Goal: Find specific page/section: Find specific page/section

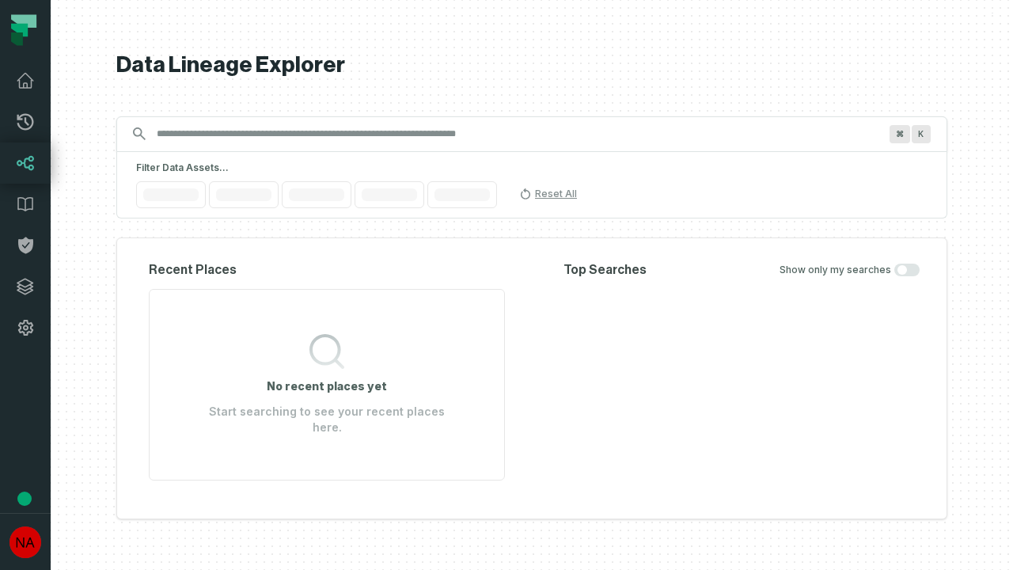
click at [25, 287] on icon at bounding box center [25, 287] width 16 height 16
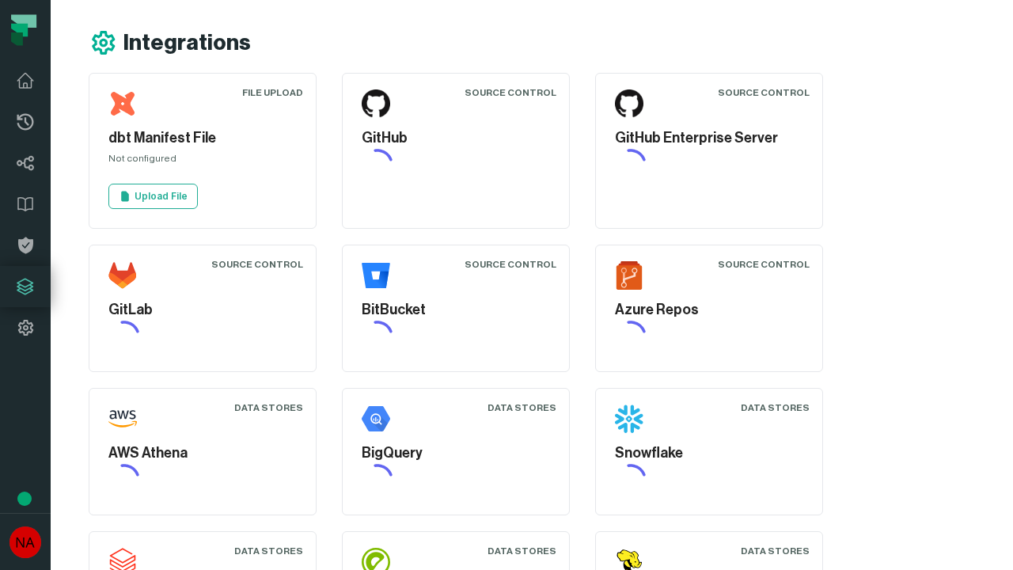
click at [25, 328] on icon at bounding box center [25, 327] width 19 height 19
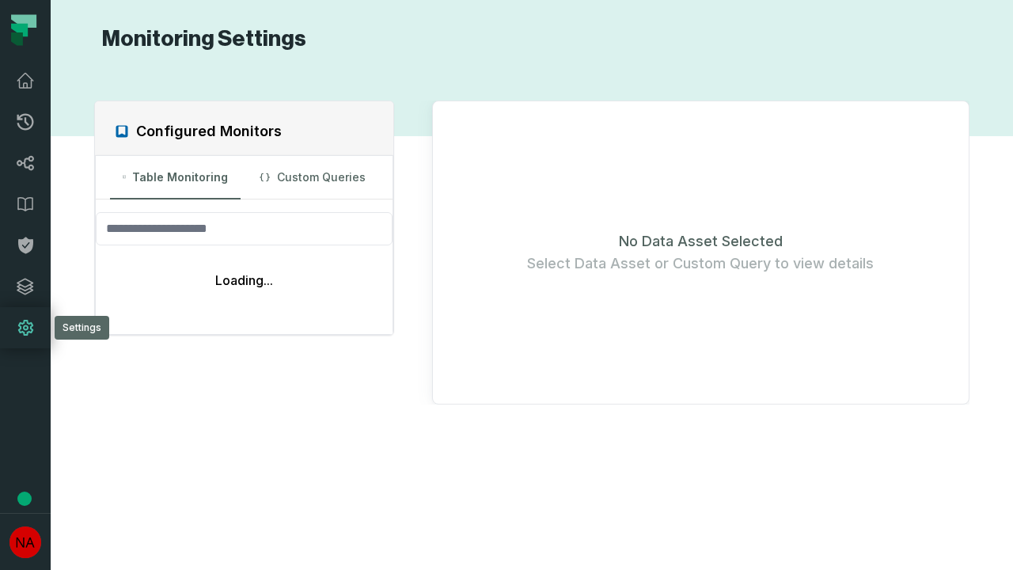
click at [25, 122] on icon at bounding box center [25, 122] width 17 height 17
